Goal: Navigation & Orientation: Find specific page/section

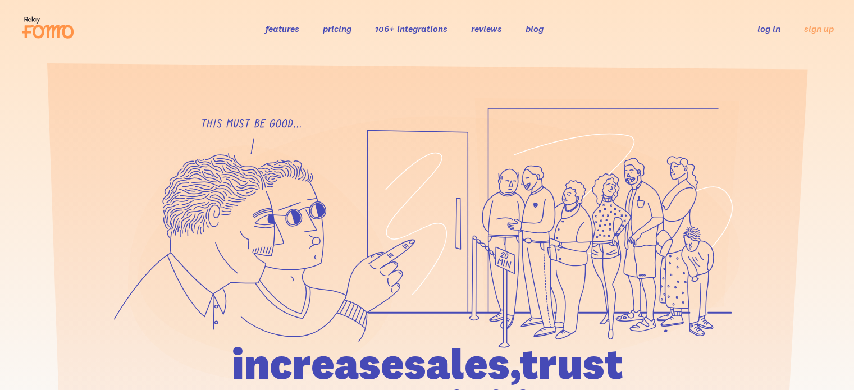
click at [766, 29] on link "log in" at bounding box center [768, 28] width 23 height 11
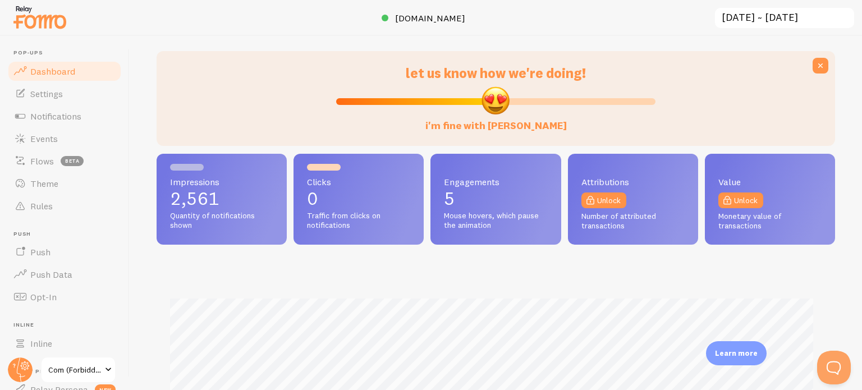
scroll to position [225, 0]
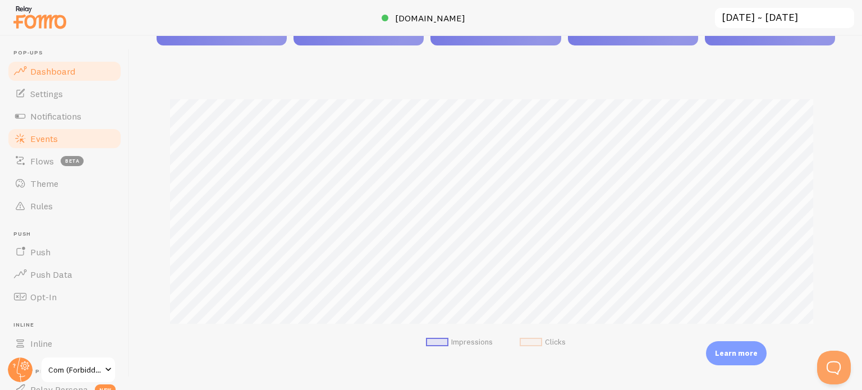
click at [66, 139] on link "Events" at bounding box center [65, 138] width 116 height 22
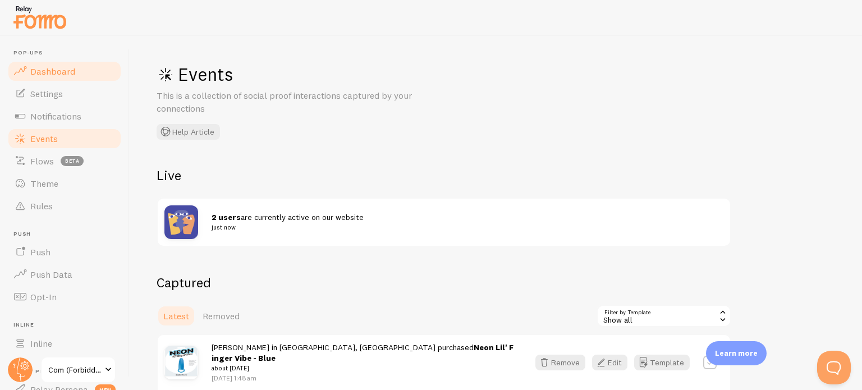
click at [67, 71] on span "Dashboard" at bounding box center [52, 71] width 45 height 11
